Goal: Use online tool/utility: Utilize a website feature to perform a specific function

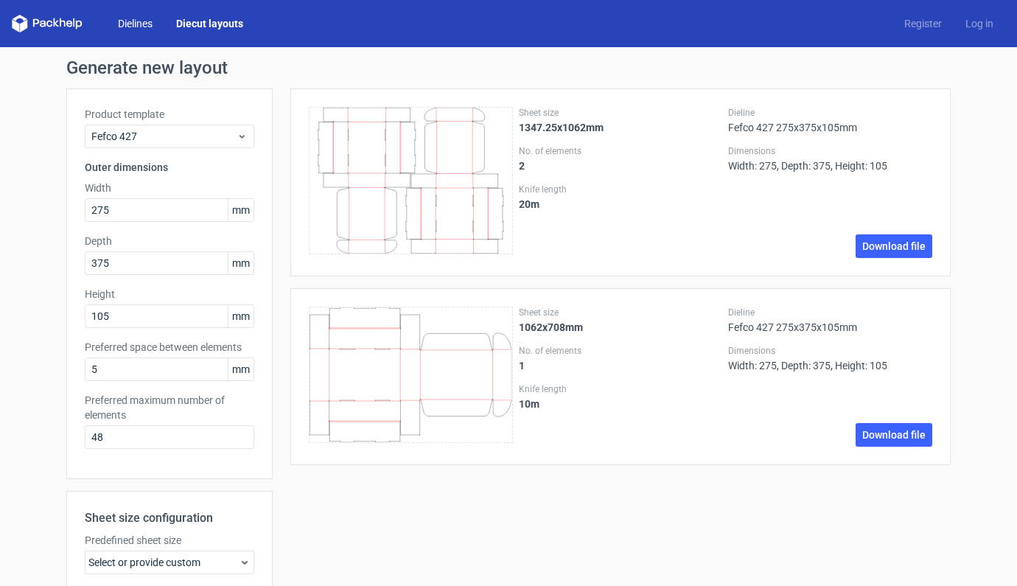
click at [141, 26] on link "Dielines" at bounding box center [135, 23] width 58 height 15
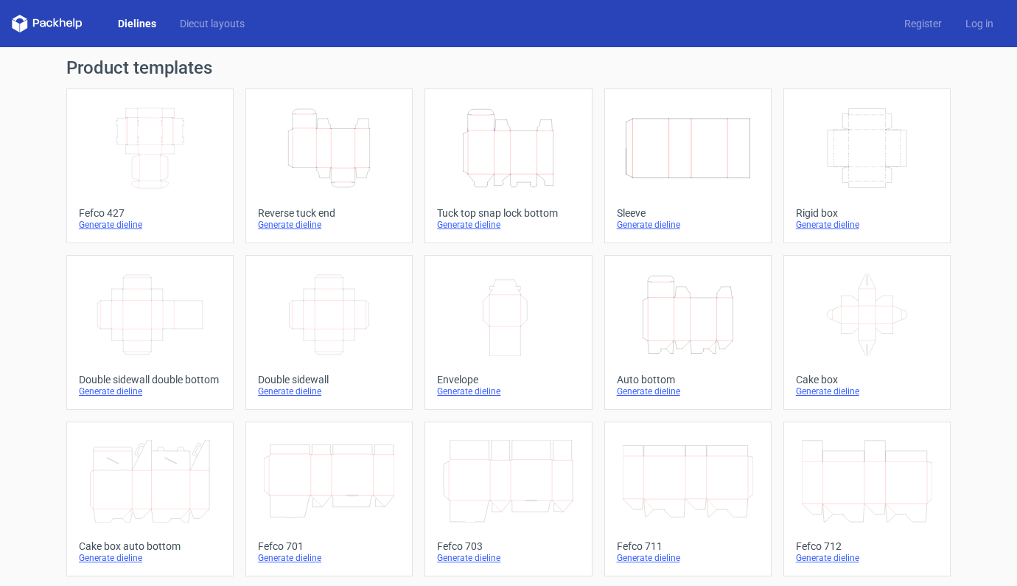
click at [517, 325] on icon "Width Height" at bounding box center [508, 314] width 130 height 83
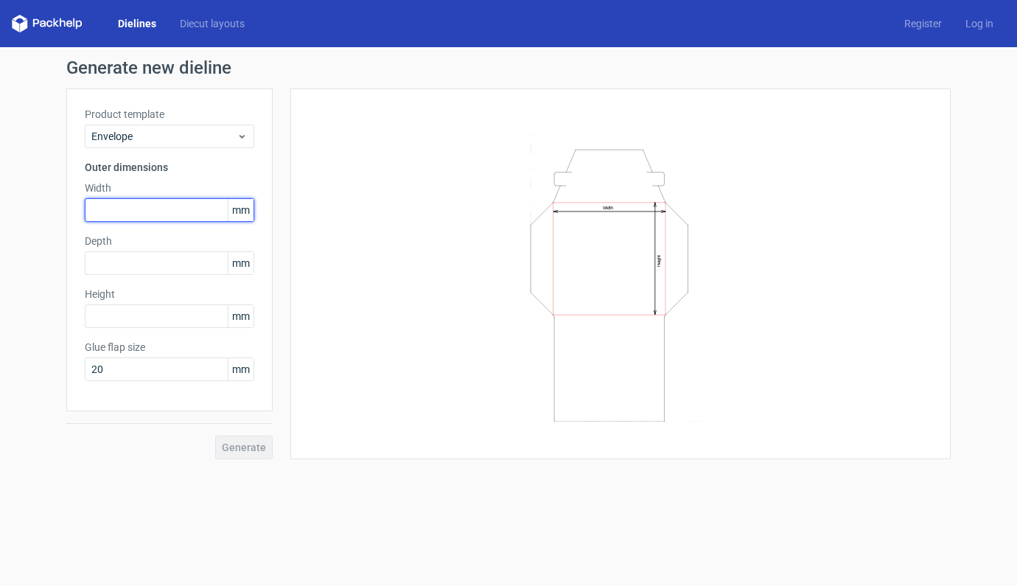
click at [116, 216] on input "text" at bounding box center [169, 210] width 169 height 24
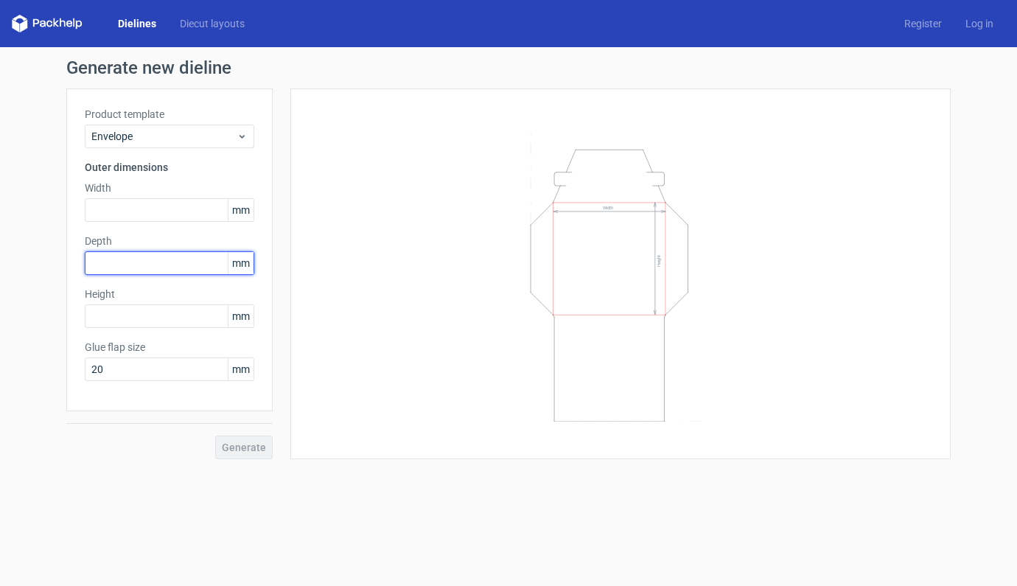
click at [109, 254] on input "text" at bounding box center [169, 263] width 169 height 24
drag, startPoint x: 505, startPoint y: 132, endPoint x: 723, endPoint y: 282, distance: 264.8
click at [723, 282] on icon "Width Height" at bounding box center [620, 274] width 442 height 295
click at [139, 24] on link "Dielines" at bounding box center [137, 23] width 62 height 15
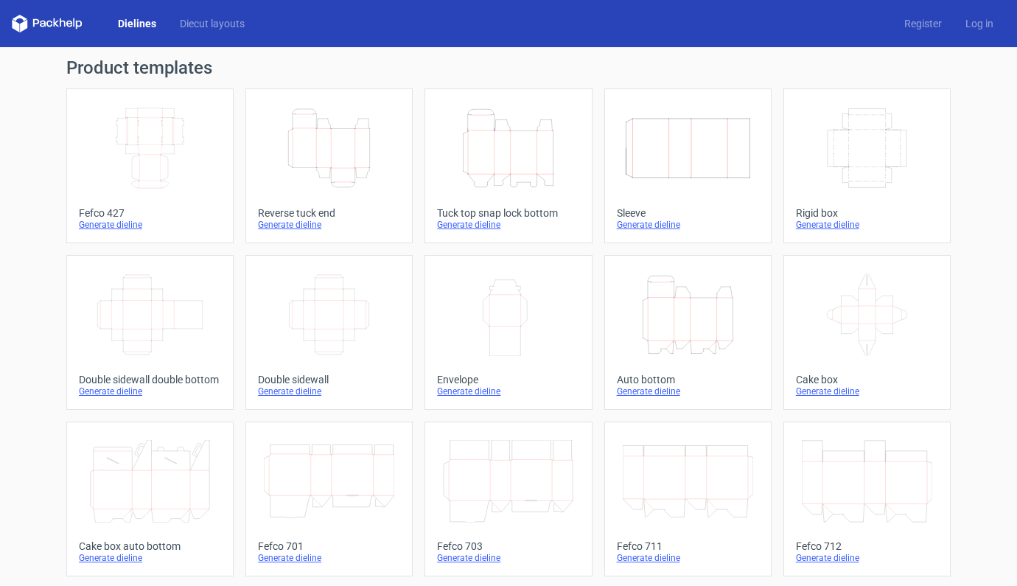
click at [485, 312] on icon "Width Height" at bounding box center [508, 314] width 130 height 83
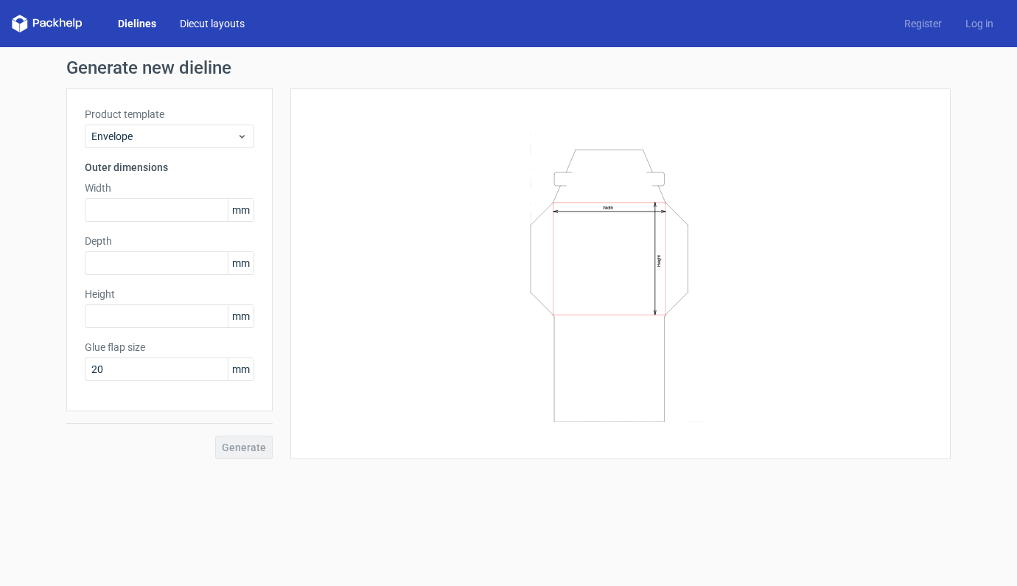
click at [204, 30] on link "Diecut layouts" at bounding box center [212, 23] width 88 height 15
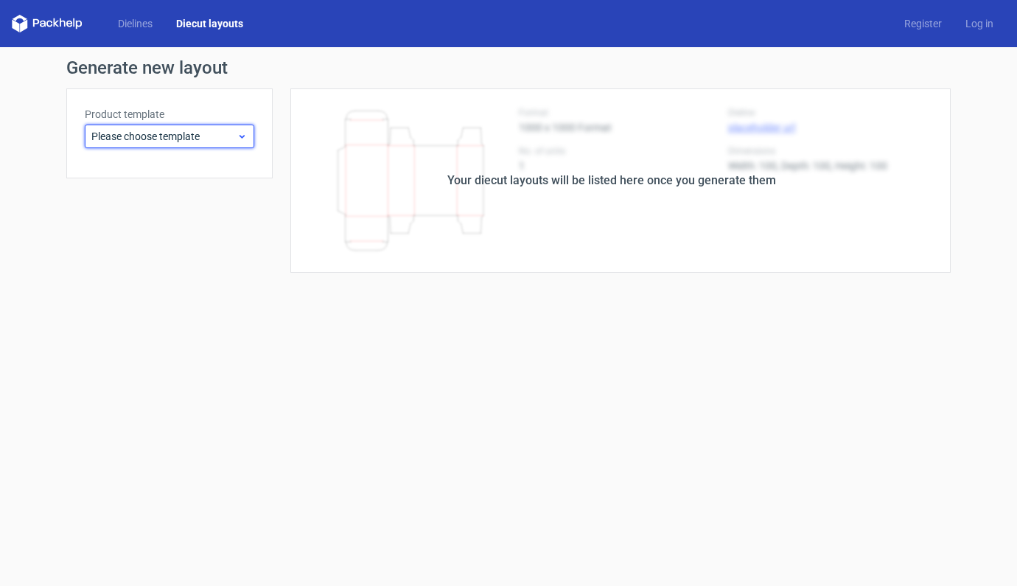
click at [209, 139] on span "Please choose template" at bounding box center [163, 136] width 145 height 15
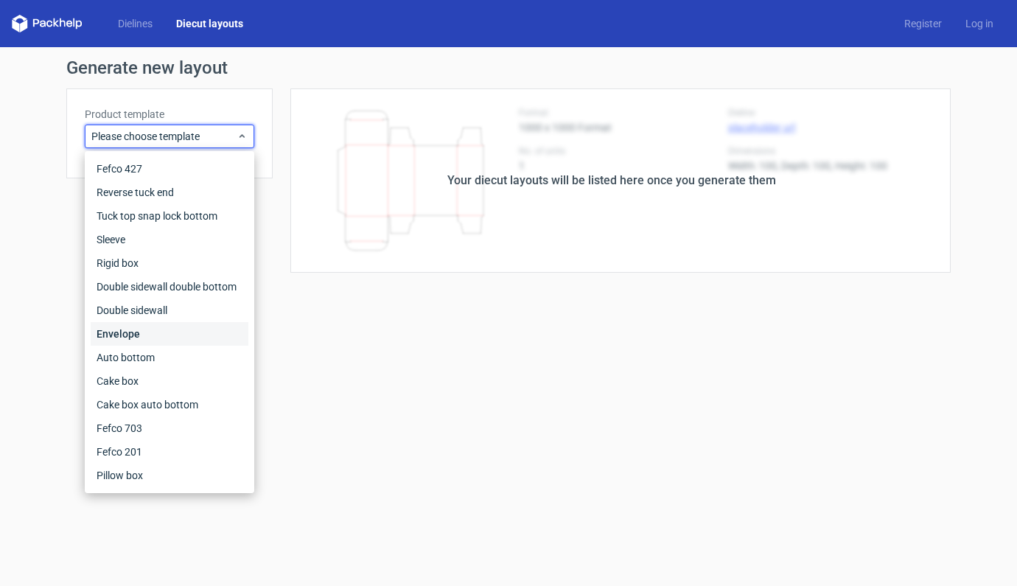
click at [124, 333] on div "Envelope" at bounding box center [170, 334] width 158 height 24
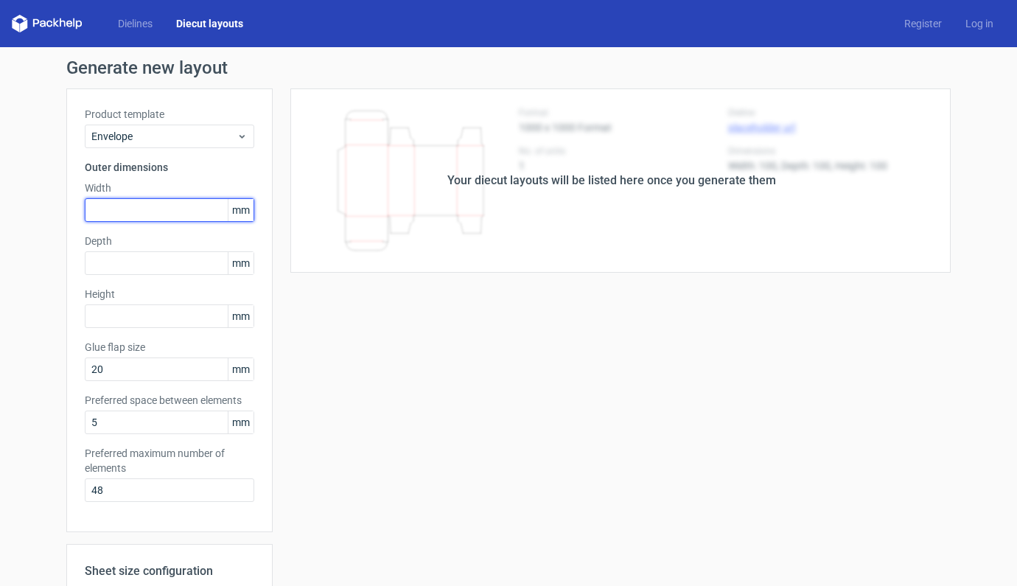
click at [164, 211] on input "text" at bounding box center [169, 210] width 169 height 24
type input "175"
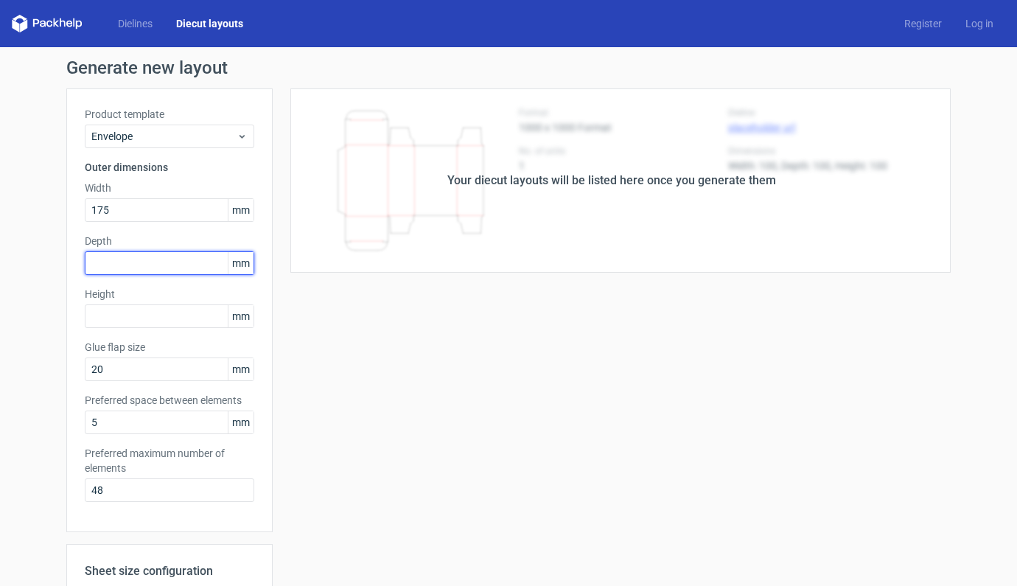
click at [155, 264] on input "text" at bounding box center [169, 263] width 169 height 24
type input "260"
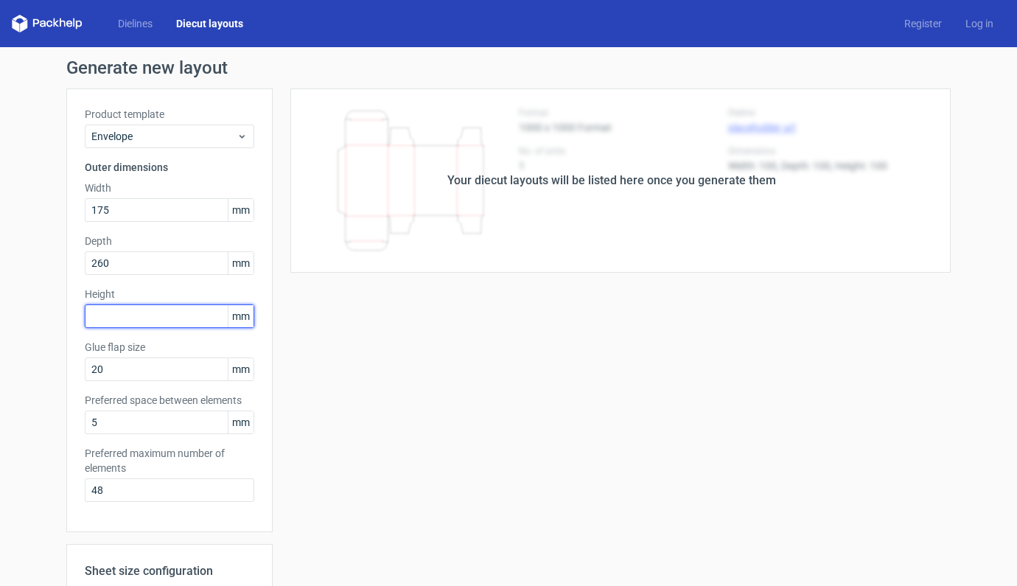
click at [146, 323] on input "text" at bounding box center [169, 316] width 169 height 24
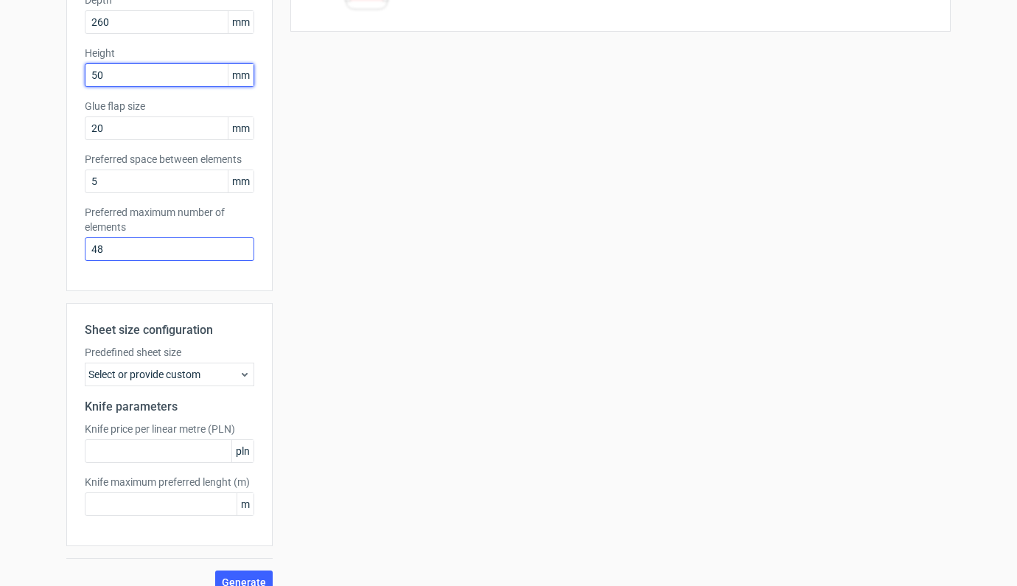
scroll to position [261, 0]
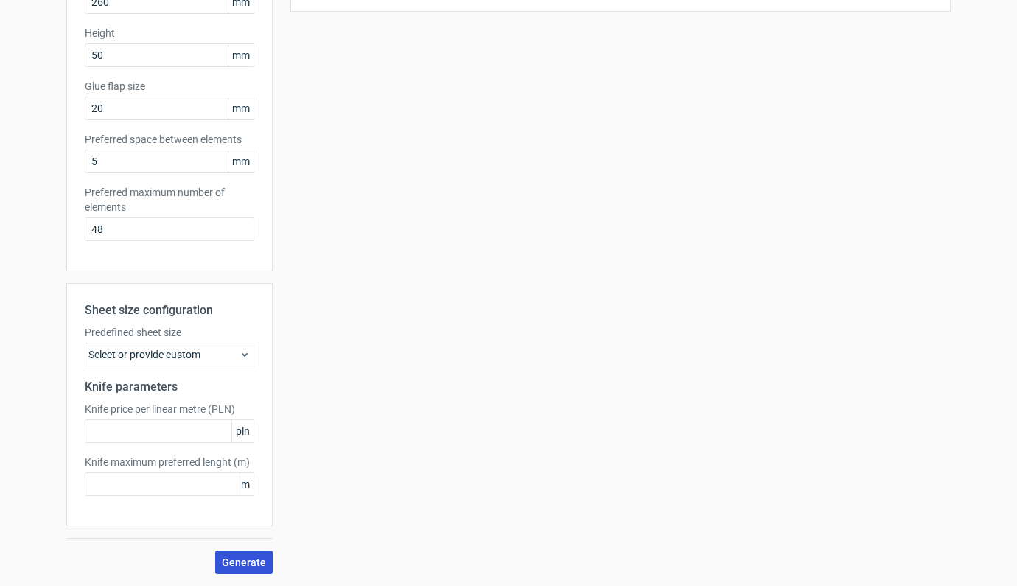
click at [241, 558] on span "Generate" at bounding box center [244, 562] width 44 height 10
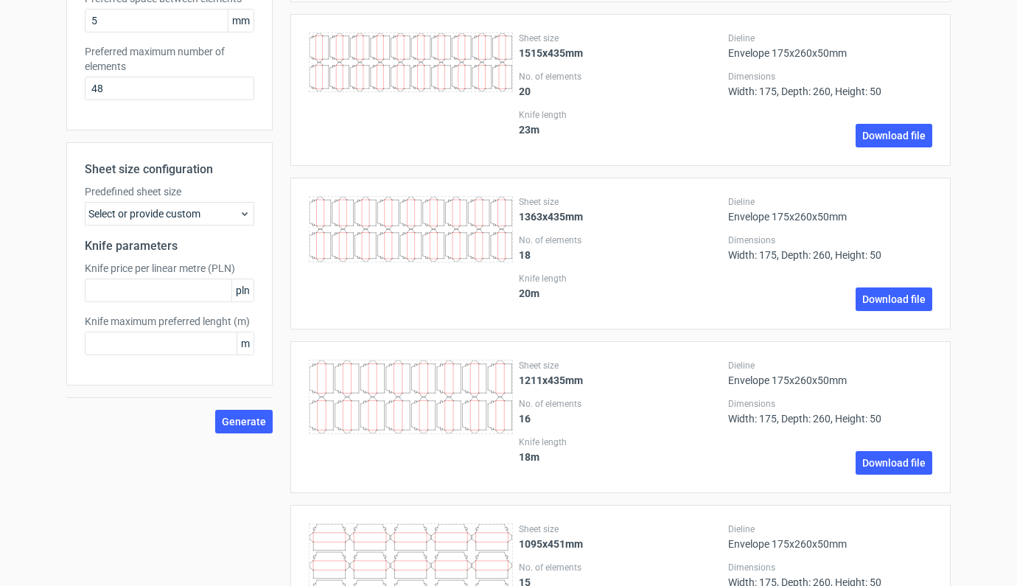
scroll to position [0, 0]
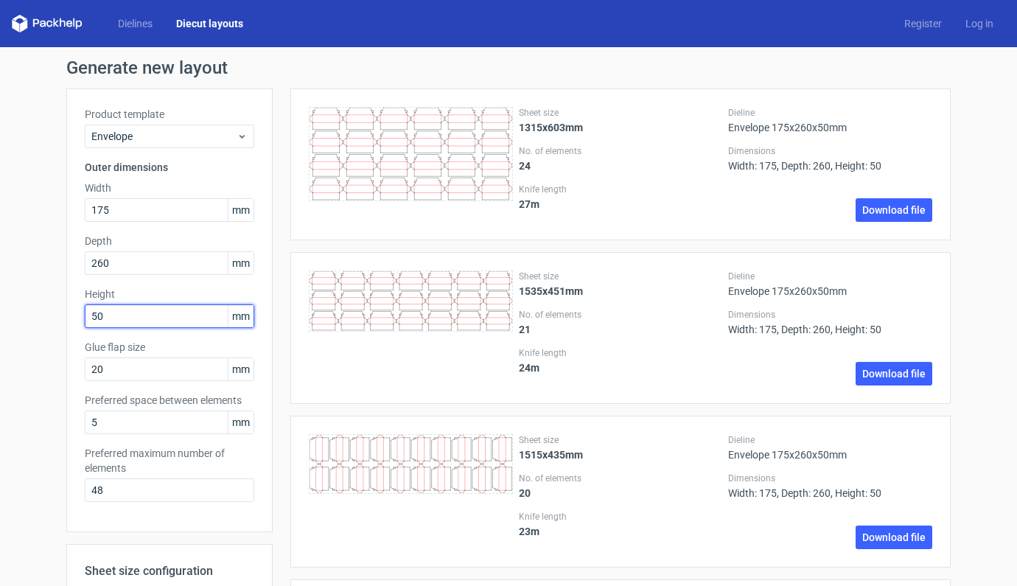
drag, startPoint x: 134, startPoint y: 315, endPoint x: 64, endPoint y: 312, distance: 70.0
click at [66, 312] on div "Product template Envelope Outer dimensions Width 175 mm Depth 260 mm Height 50 …" at bounding box center [169, 309] width 206 height 443
type input "260"
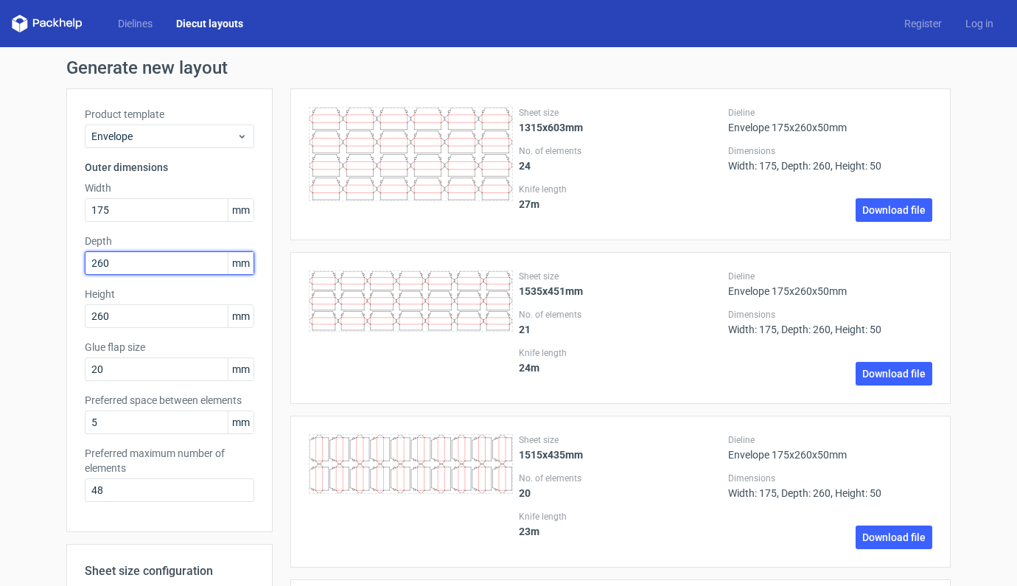
drag, startPoint x: 118, startPoint y: 269, endPoint x: 62, endPoint y: 259, distance: 56.8
click at [66, 259] on div "Product template Envelope Outer dimensions Width 175 mm Depth 260 mm Height 260…" at bounding box center [169, 309] width 206 height 443
type input "50"
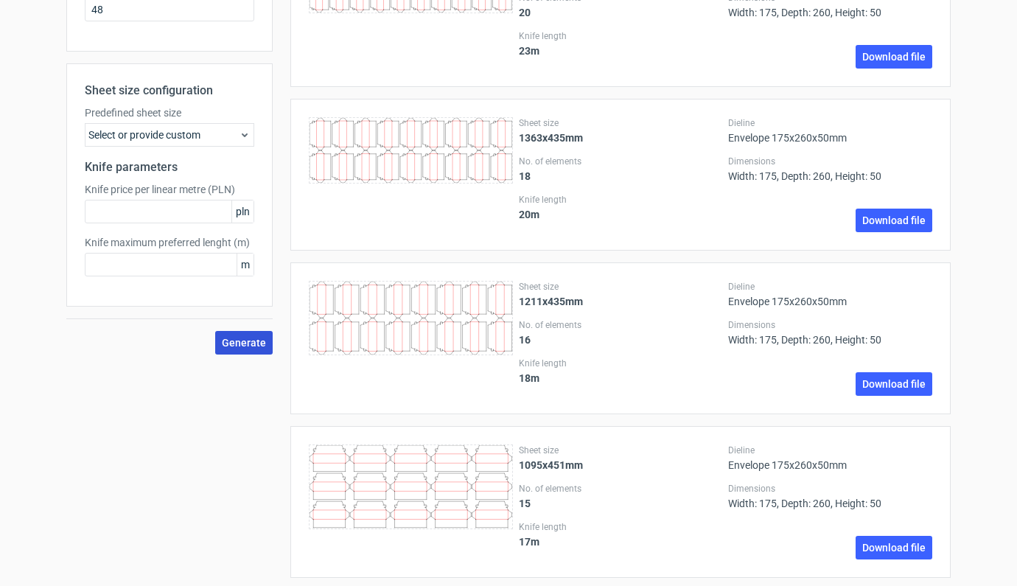
click at [242, 344] on span "Generate" at bounding box center [244, 342] width 44 height 10
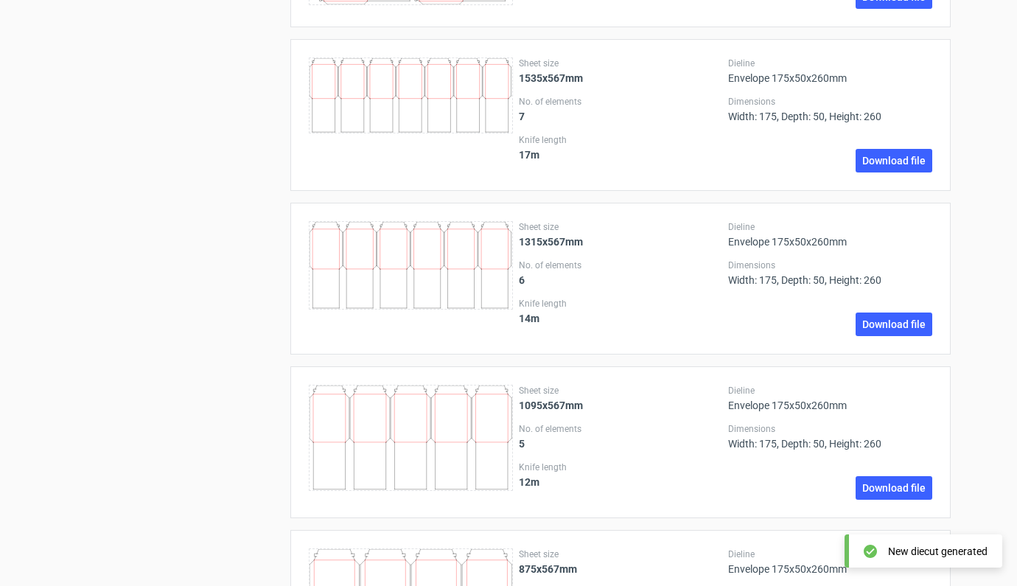
scroll to position [234, 0]
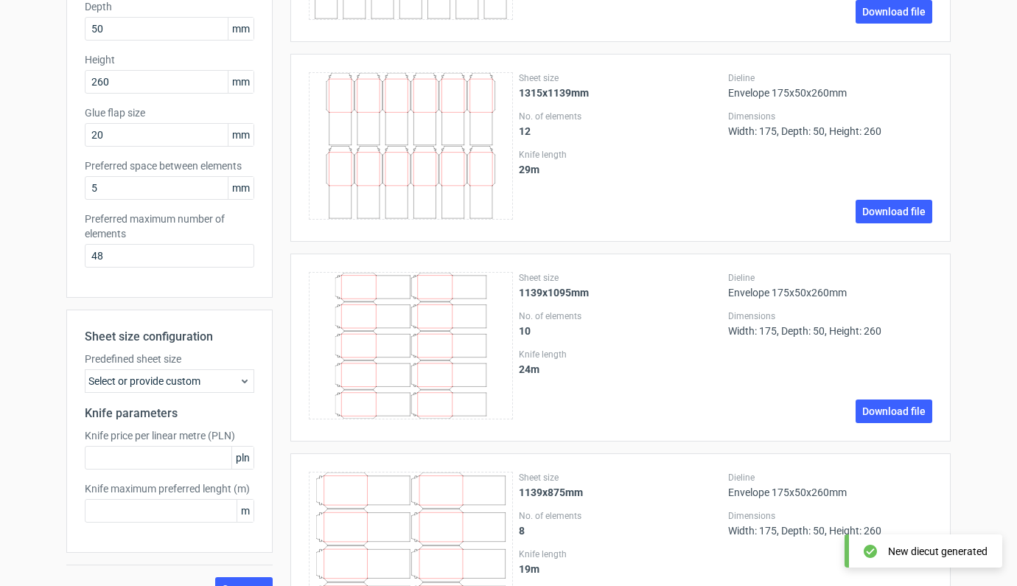
click at [152, 375] on div "Select or provide custom" at bounding box center [169, 381] width 169 height 24
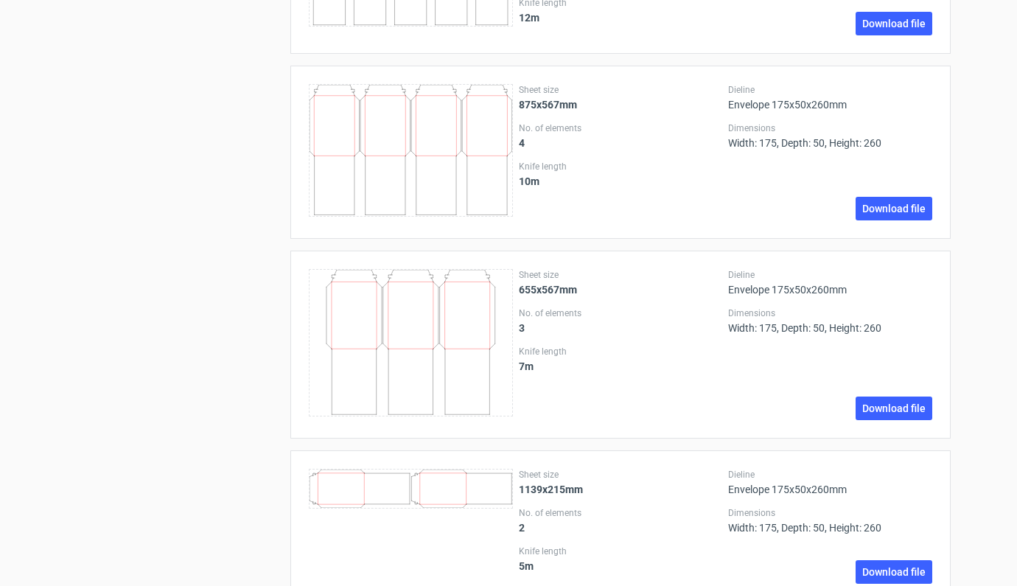
scroll to position [1515, 0]
